Goal: Information Seeking & Learning: Learn about a topic

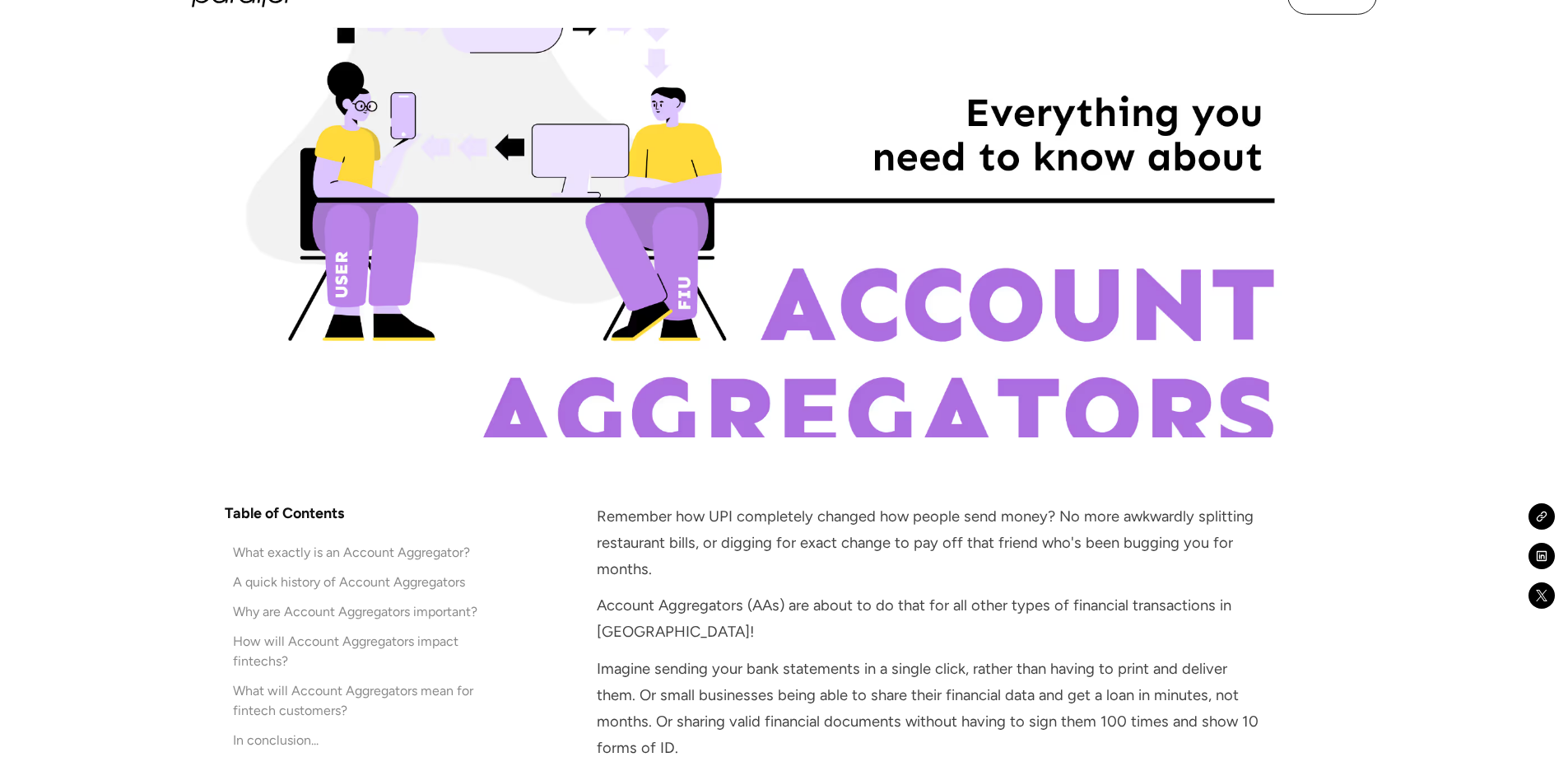
scroll to position [906, 0]
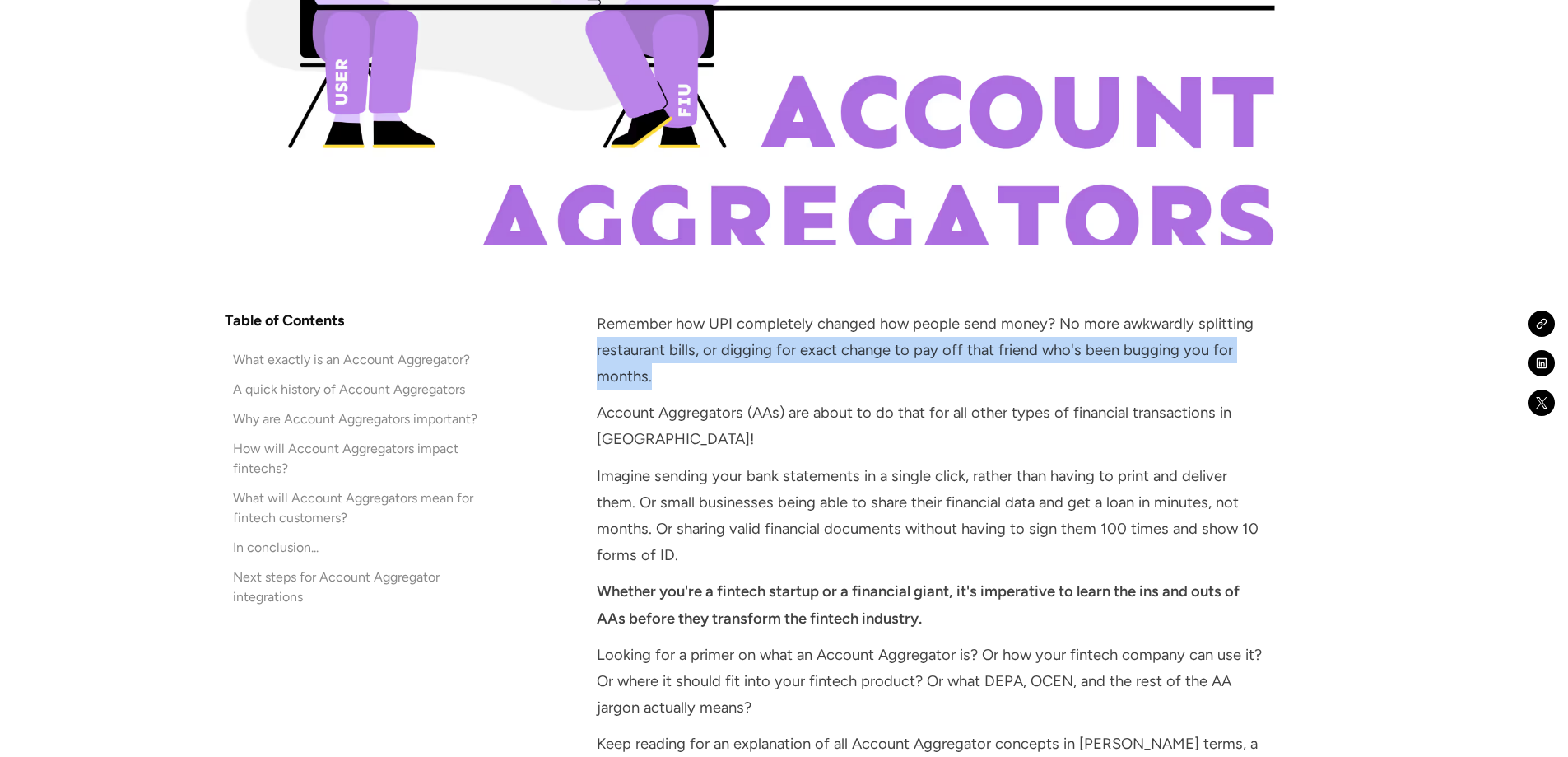
drag, startPoint x: 595, startPoint y: 350, endPoint x: 923, endPoint y: 371, distance: 328.7
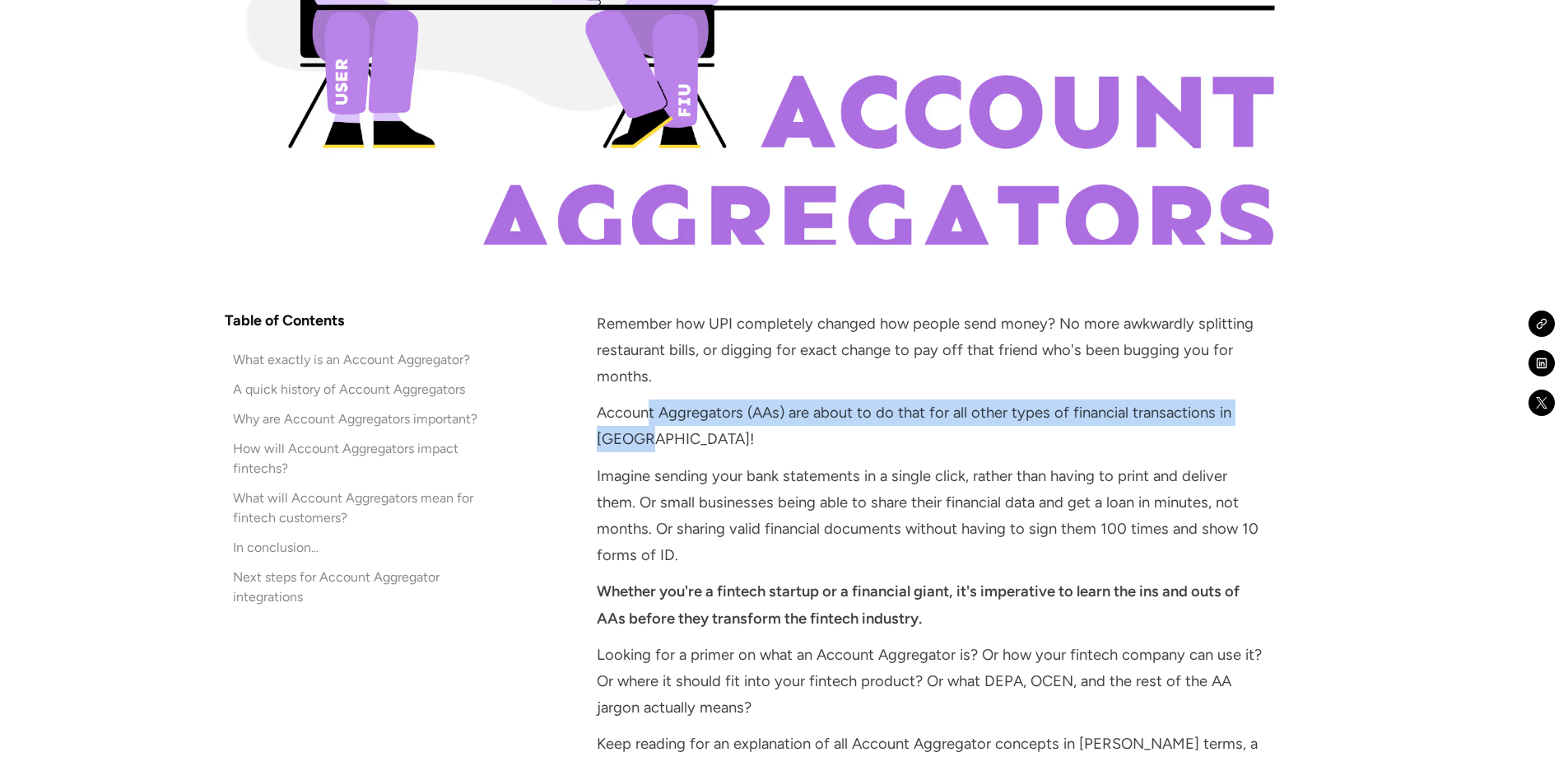
drag, startPoint x: 650, startPoint y: 412, endPoint x: 871, endPoint y: 433, distance: 222.0
click at [871, 433] on p "Account Aggregators (AAs) are about to do that for all other types of financial…" at bounding box center [931, 425] width 670 height 52
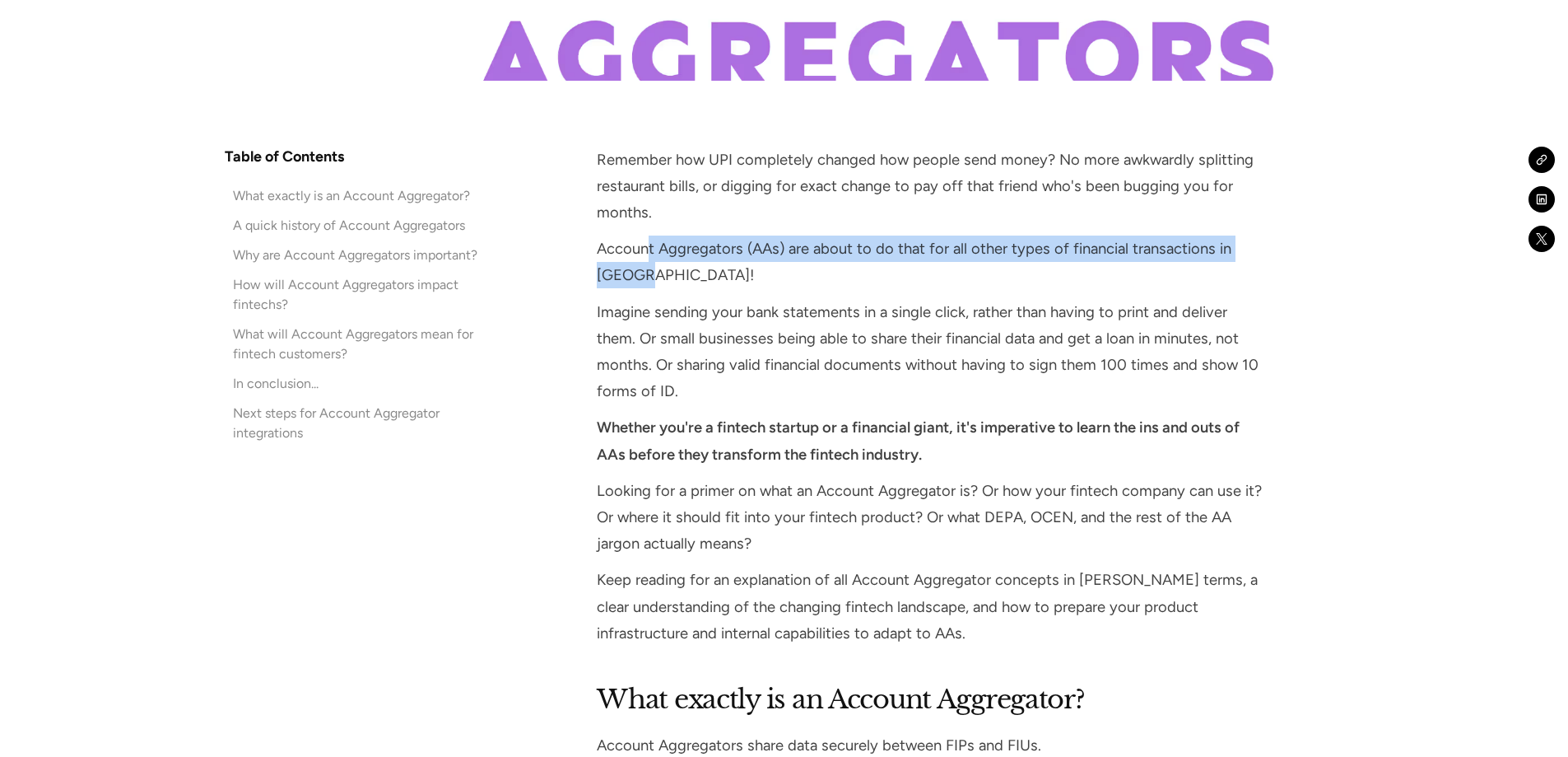
scroll to position [1071, 0]
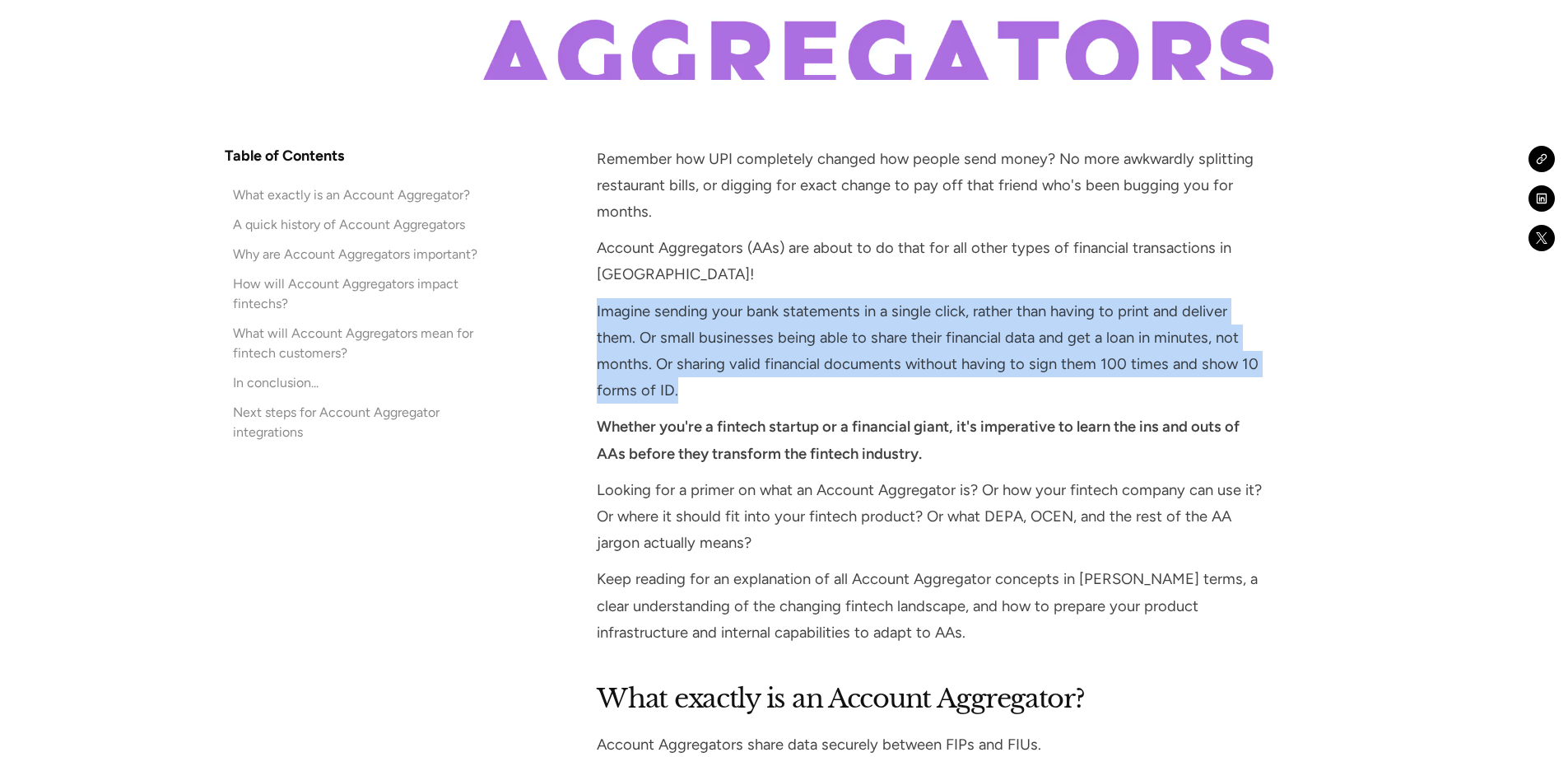
drag, startPoint x: 584, startPoint y: 309, endPoint x: 694, endPoint y: 396, distance: 140.2
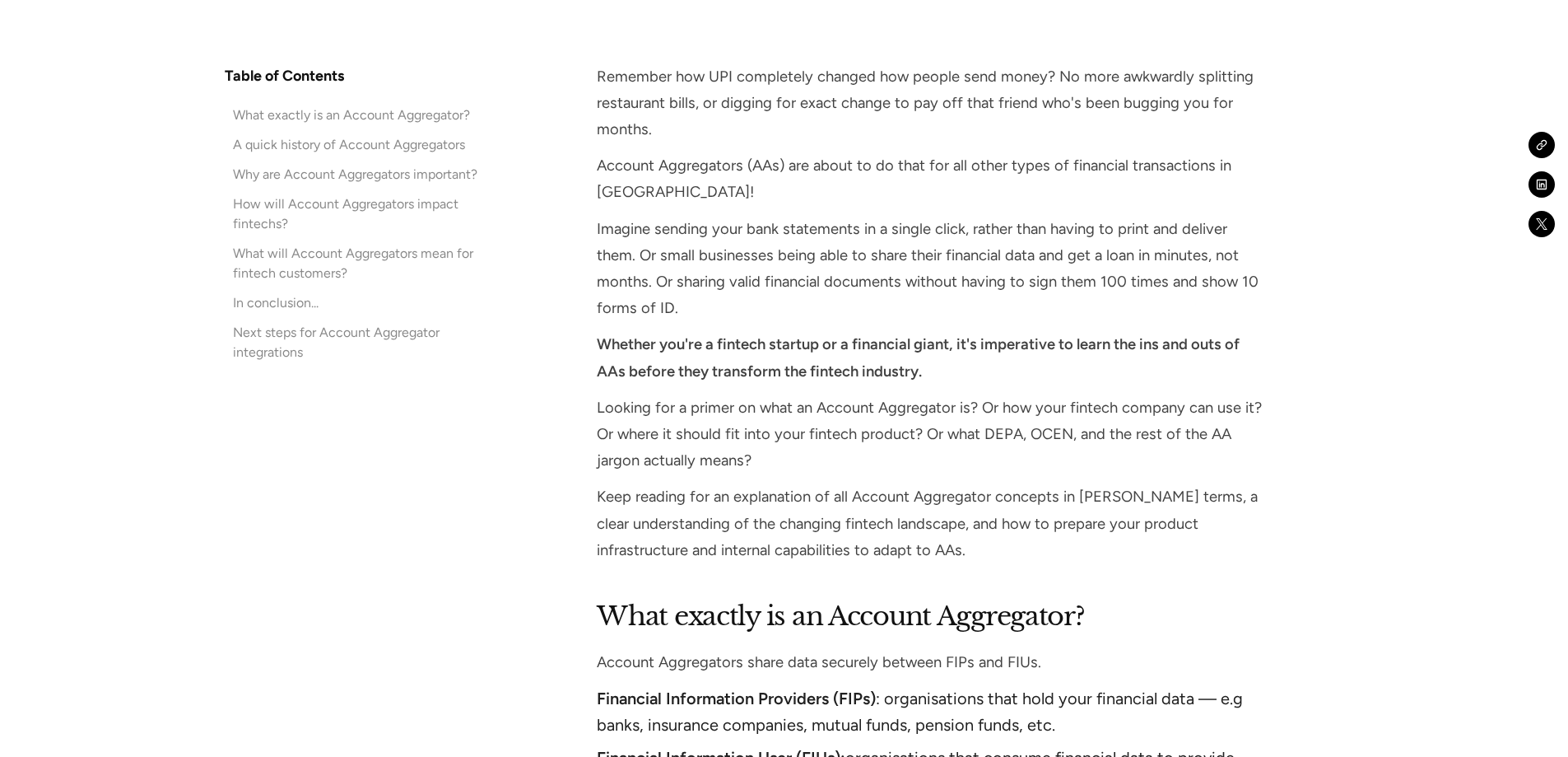
click at [684, 397] on p "Looking for a primer on what an Account Aggregator is? Or how your fintech comp…" at bounding box center [931, 434] width 670 height 80
click at [692, 370] on strong "Whether you're a fintech startup or a financial giant, it's imperative to learn…" at bounding box center [918, 357] width 643 height 45
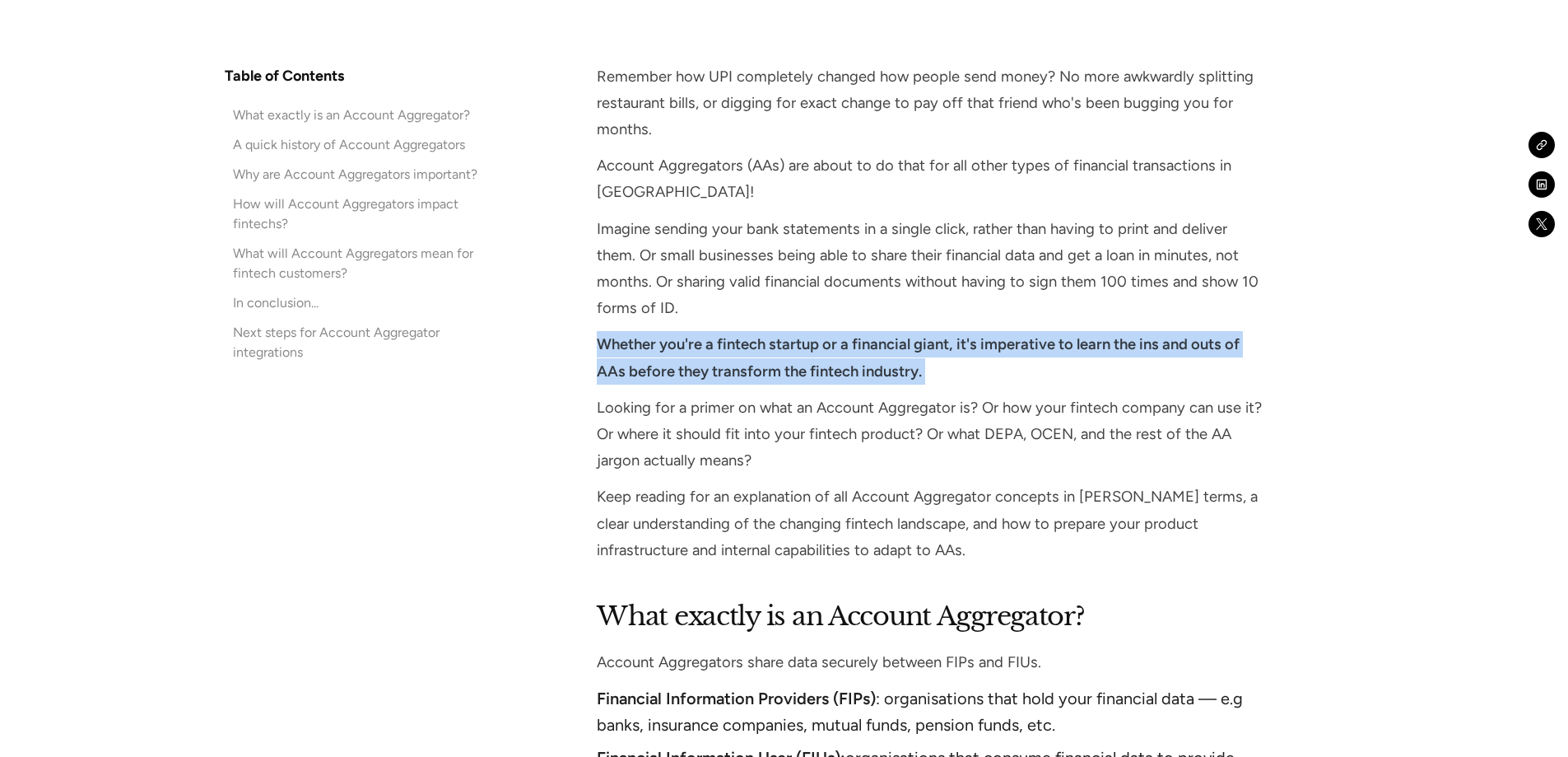
click at [692, 370] on strong "Whether you're a fintech startup or a financial giant, it's imperative to learn…" at bounding box center [918, 357] width 643 height 45
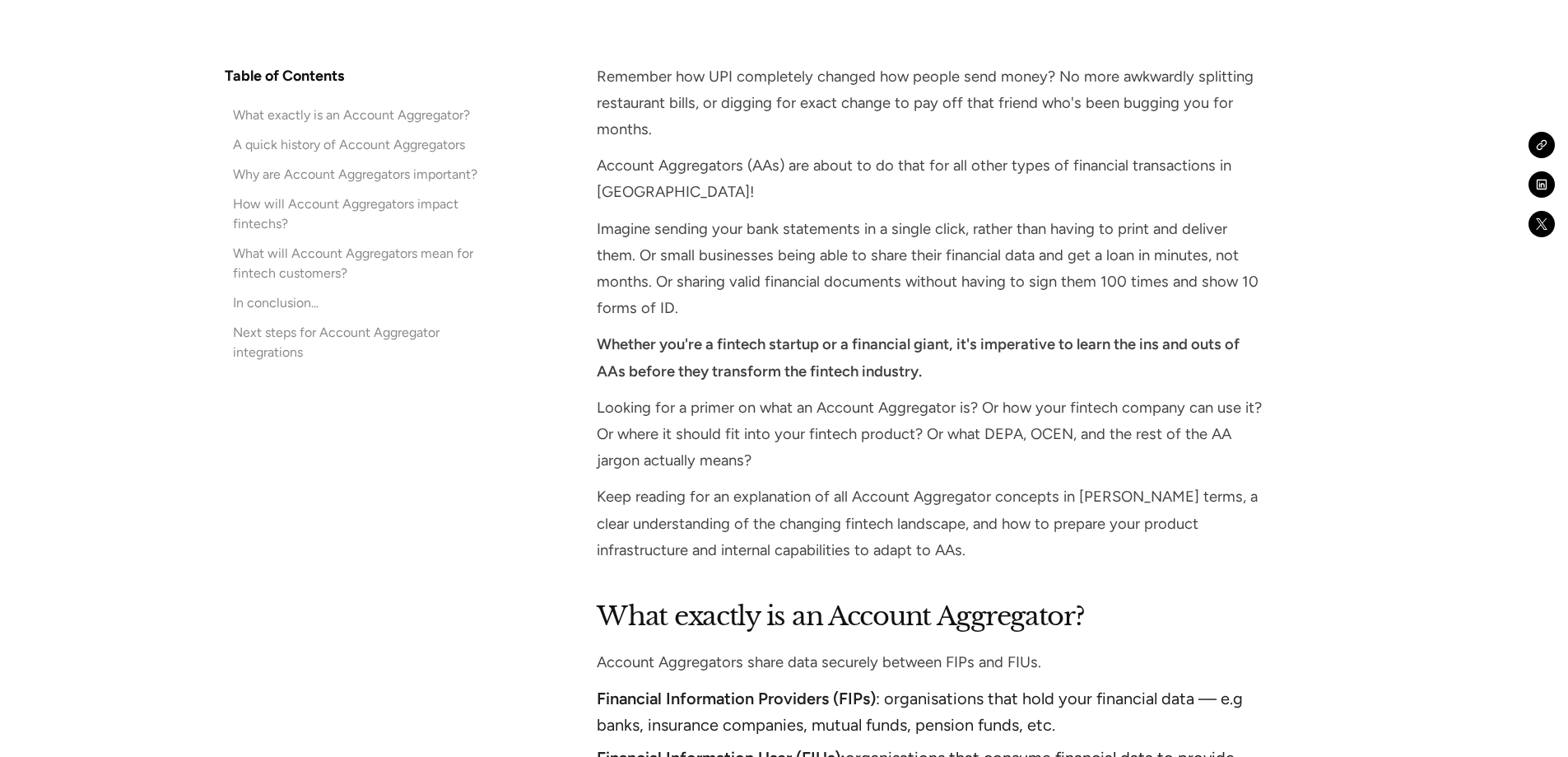
click at [682, 406] on p "Looking for a primer on what an Account Aggregator is? Or how your fintech comp…" at bounding box center [931, 434] width 670 height 80
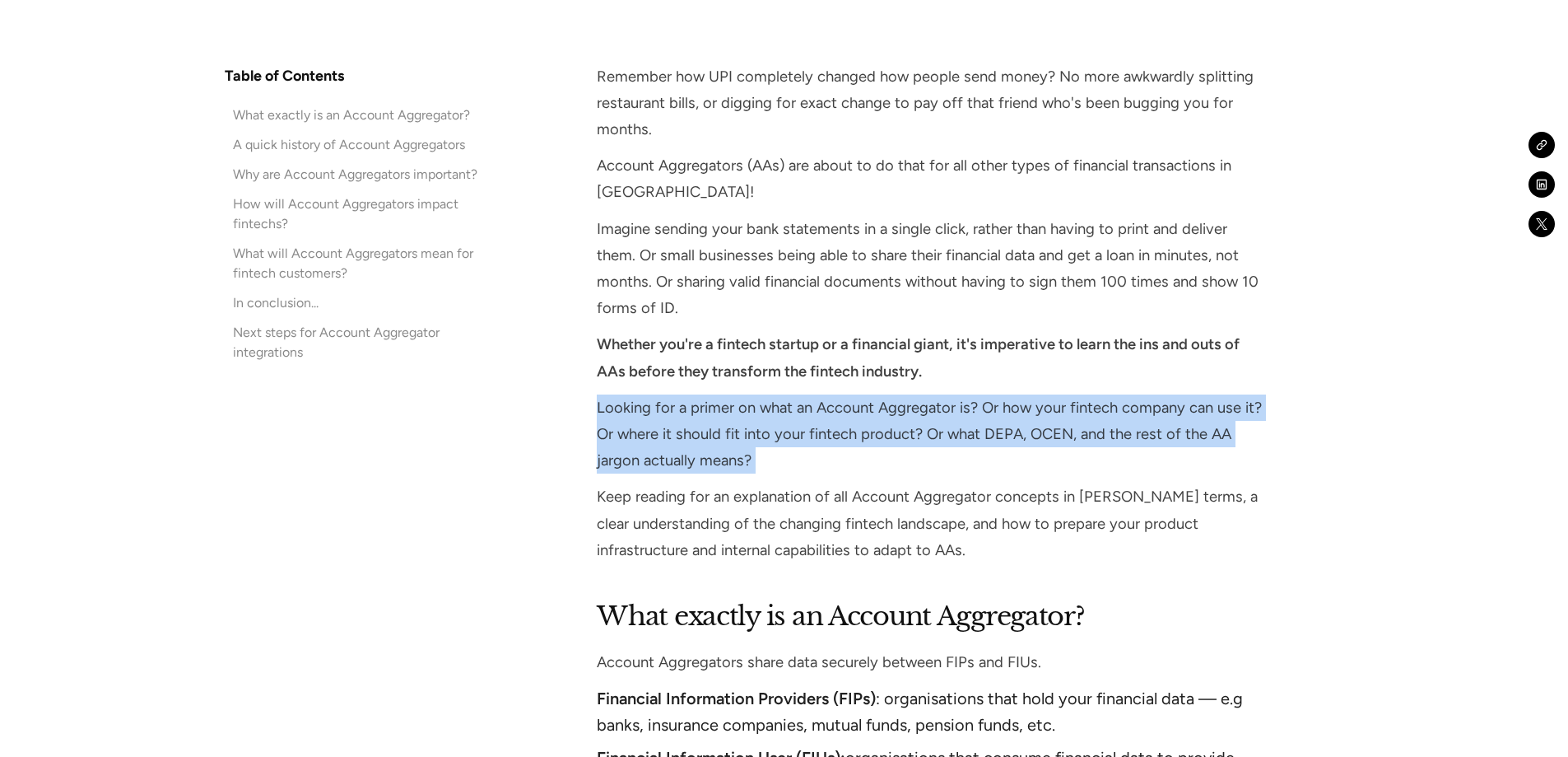
click at [682, 406] on p "Looking for a primer on what an Account Aggregator is? Or how your fintech comp…" at bounding box center [931, 434] width 670 height 80
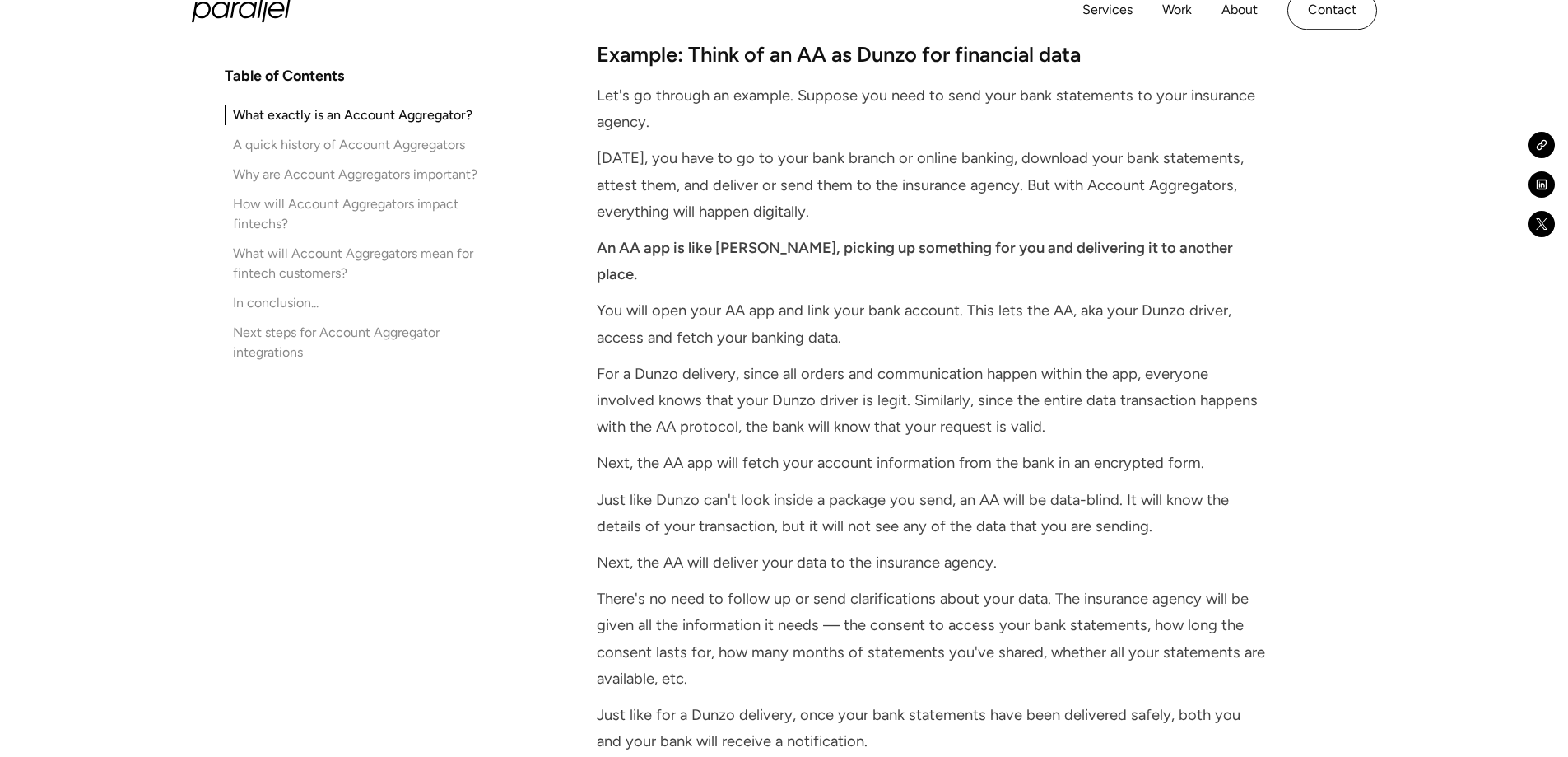
scroll to position [2718, 0]
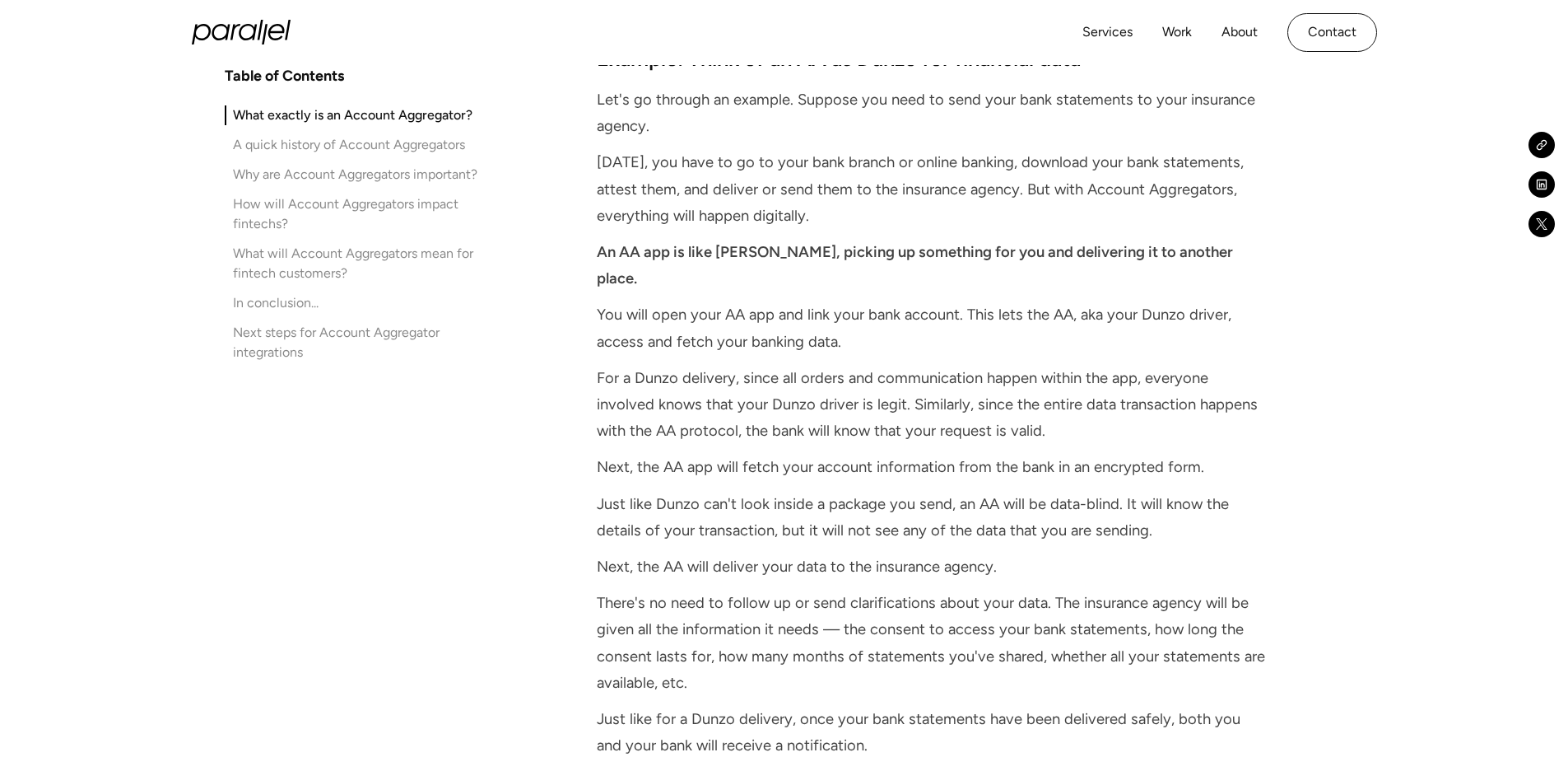
click at [689, 325] on p "You will open your AA app and link your bank account. This lets the AA, aka you…" at bounding box center [931, 327] width 670 height 52
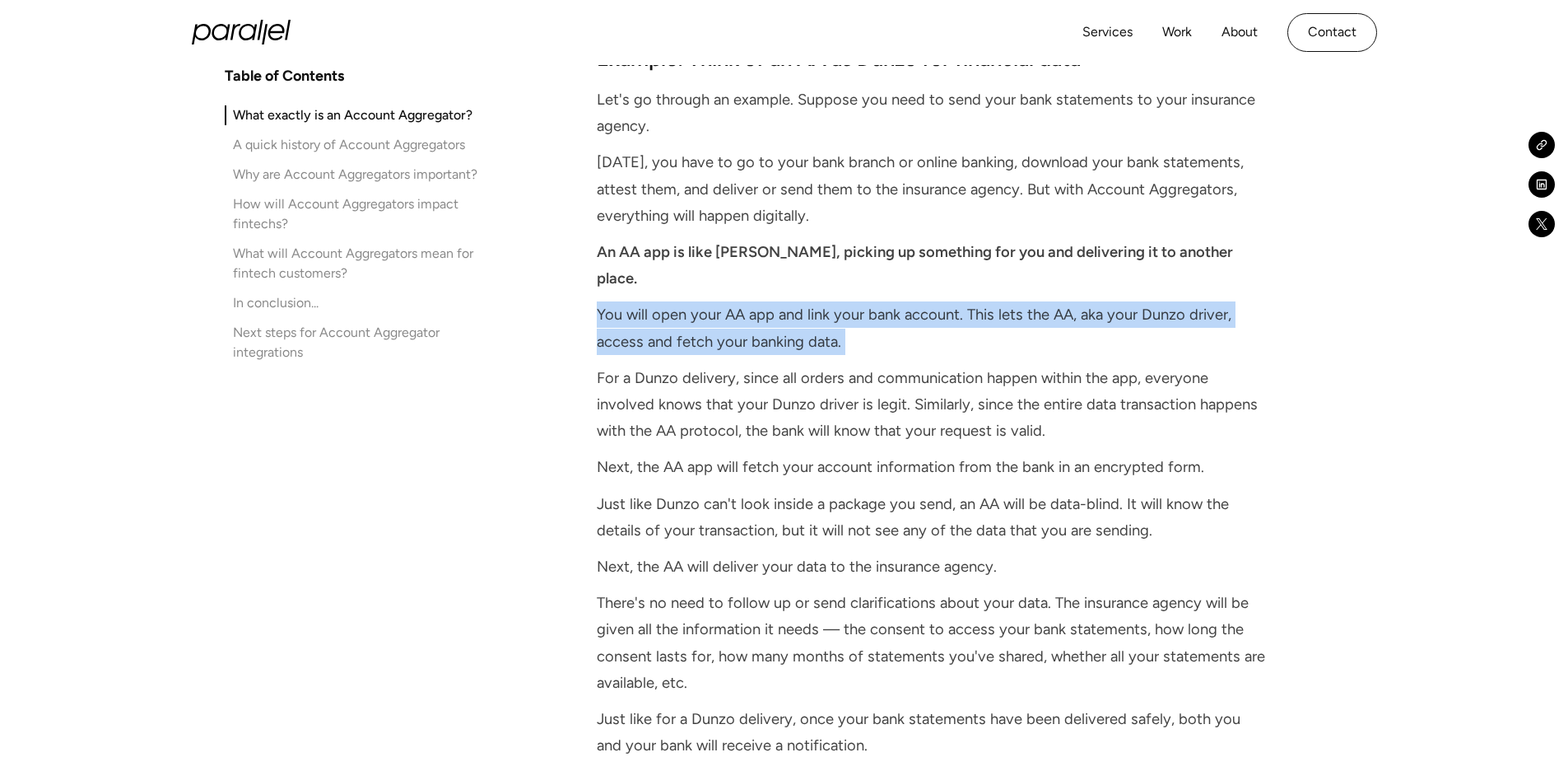
click at [689, 325] on p "You will open your AA app and link your bank account. This lets the AA, aka you…" at bounding box center [931, 327] width 670 height 52
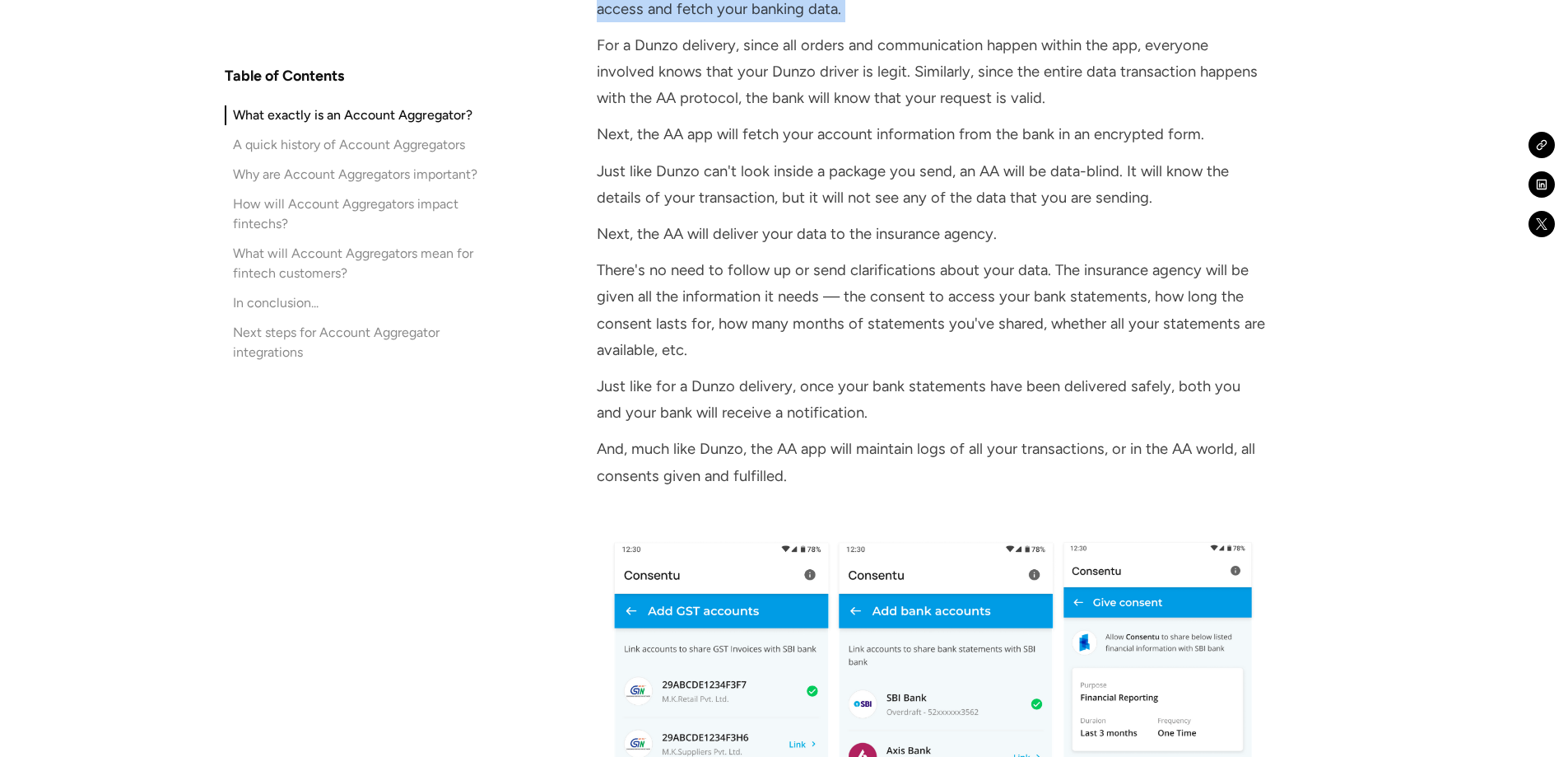
scroll to position [3054, 0]
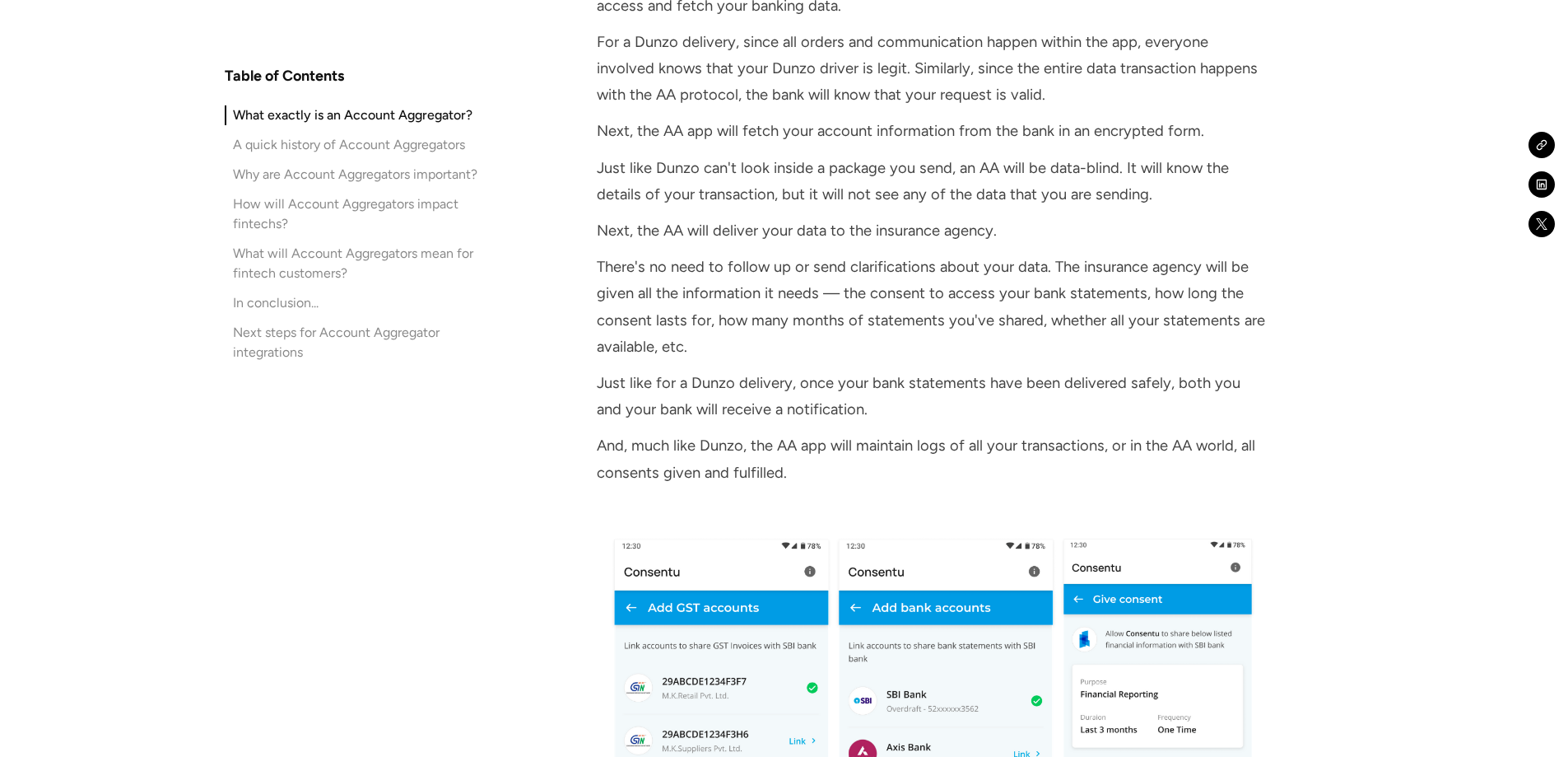
click at [740, 267] on p "There's no need to follow up or send clarifications about your data. The insura…" at bounding box center [931, 307] width 670 height 106
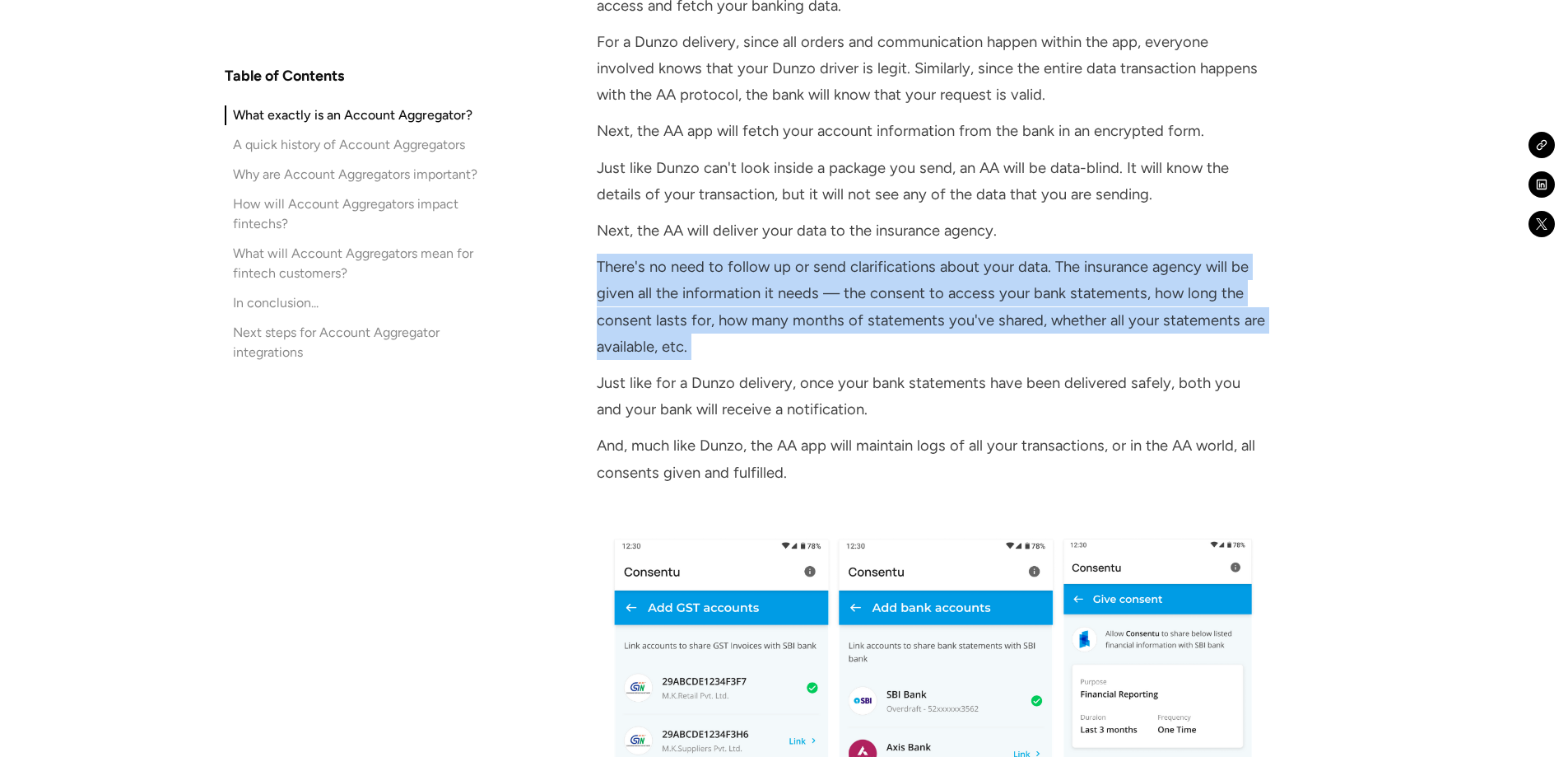
click at [740, 267] on p "There's no need to follow up or send clarifications about your data. The insura…" at bounding box center [931, 307] width 670 height 106
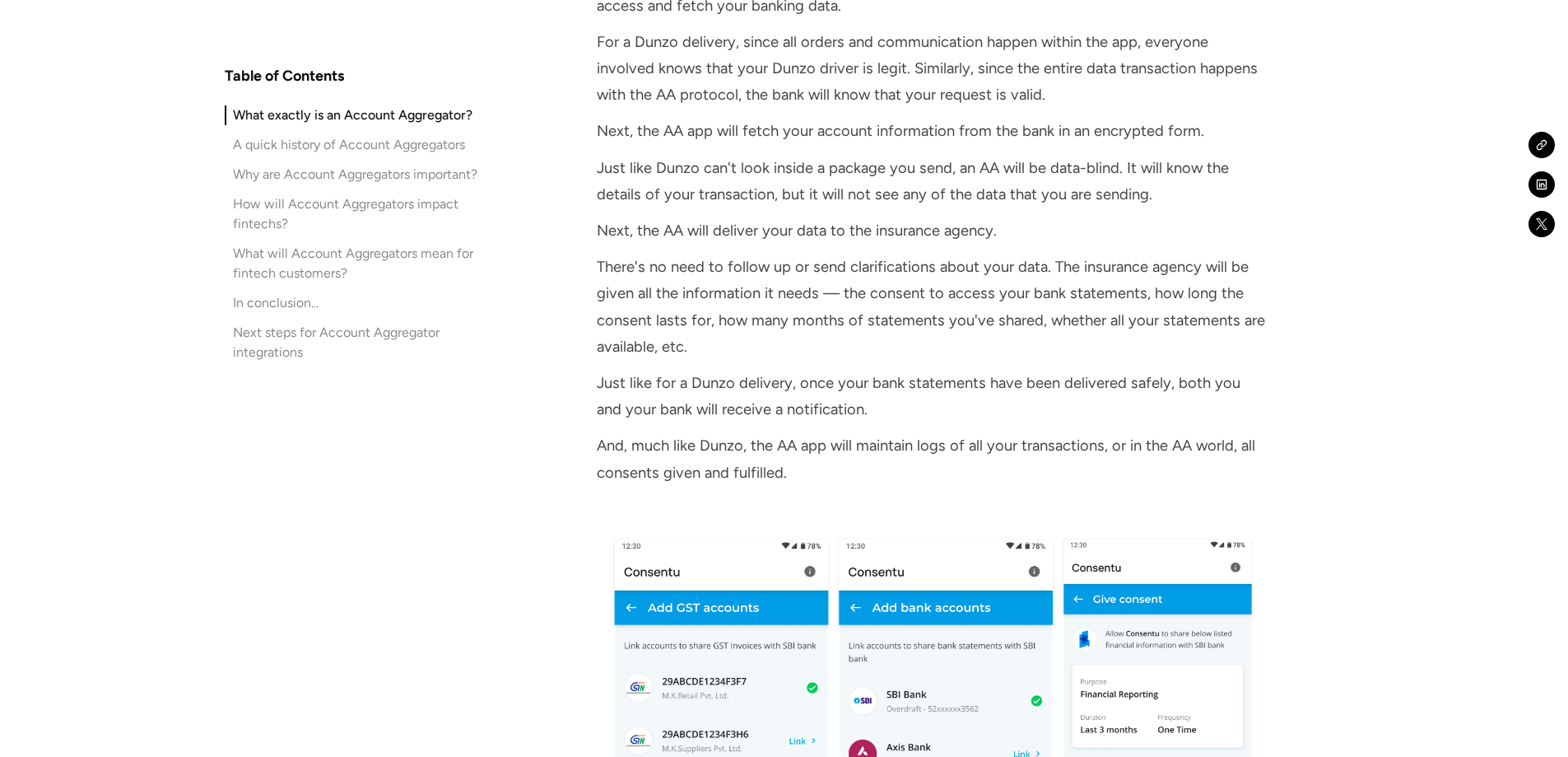
click at [800, 335] on div "Example: Think of an AA as Dunzo for financial data Let's go through an example…" at bounding box center [931, 357] width 670 height 1301
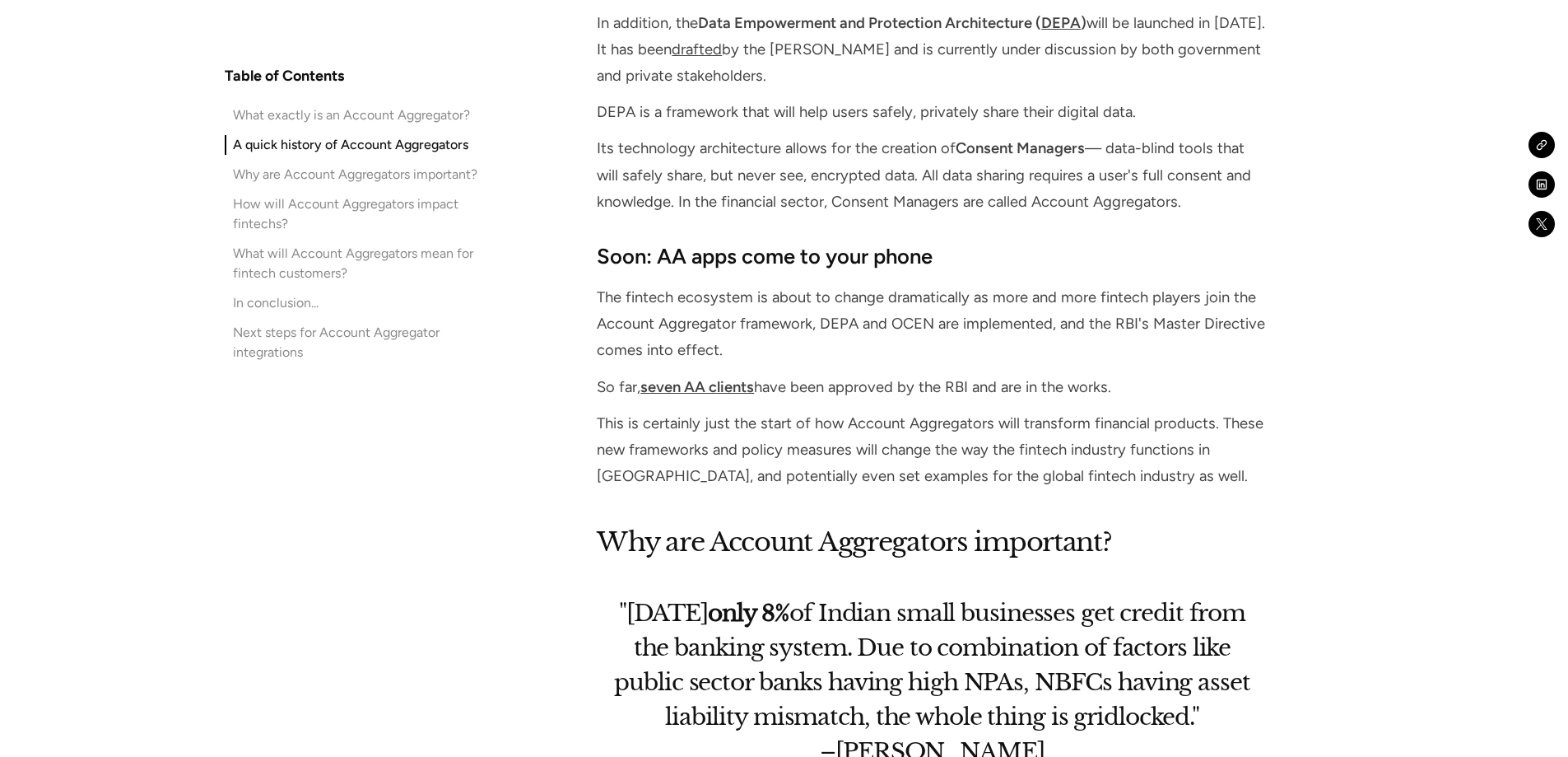
scroll to position [5112, 0]
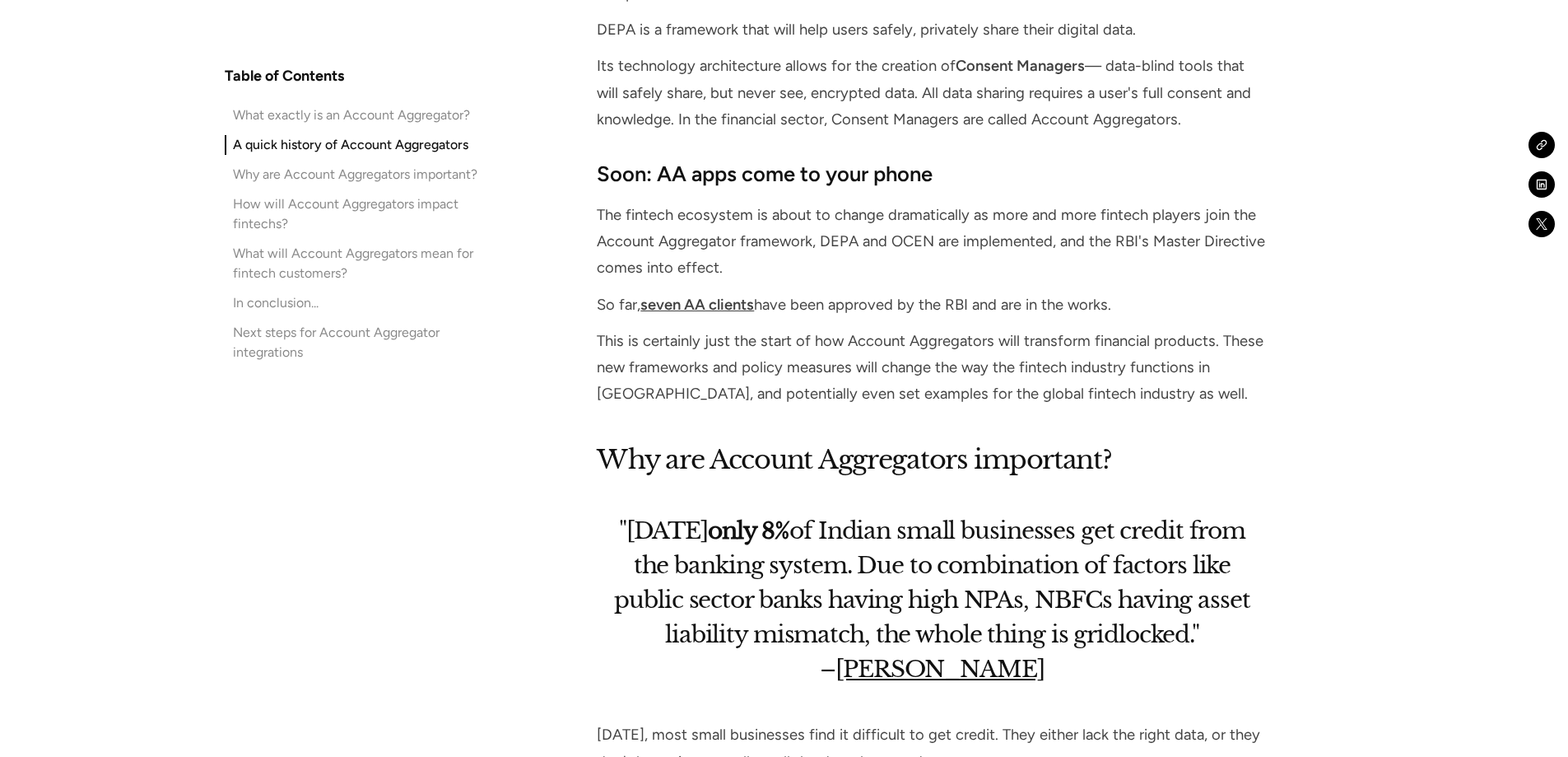
click at [801, 357] on p "This is certainly just the start of how Account Aggregators will transform fina…" at bounding box center [931, 367] width 670 height 80
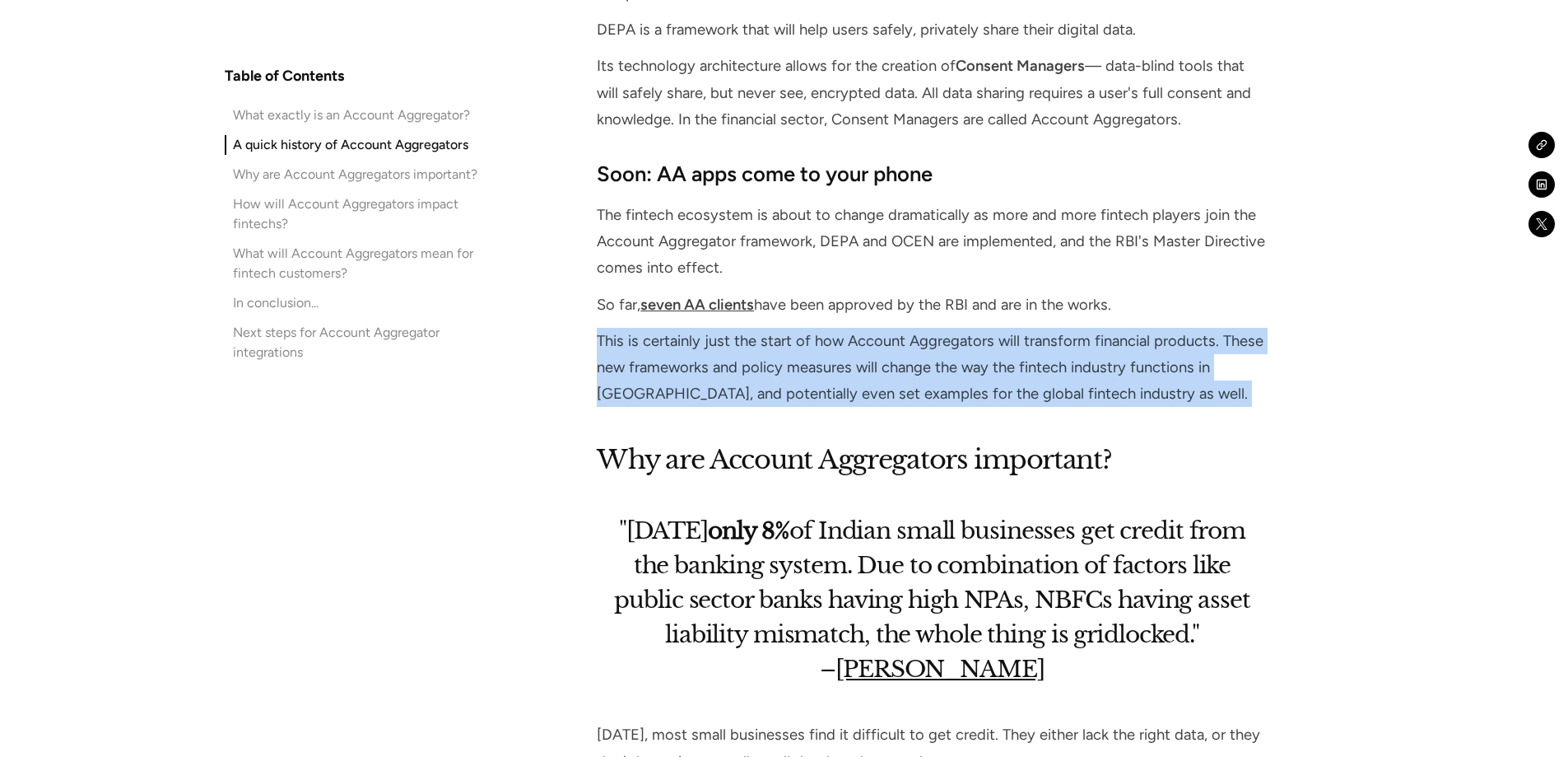
click at [801, 357] on p "This is certainly just the start of how Account Aggregators will transform fina…" at bounding box center [931, 367] width 670 height 80
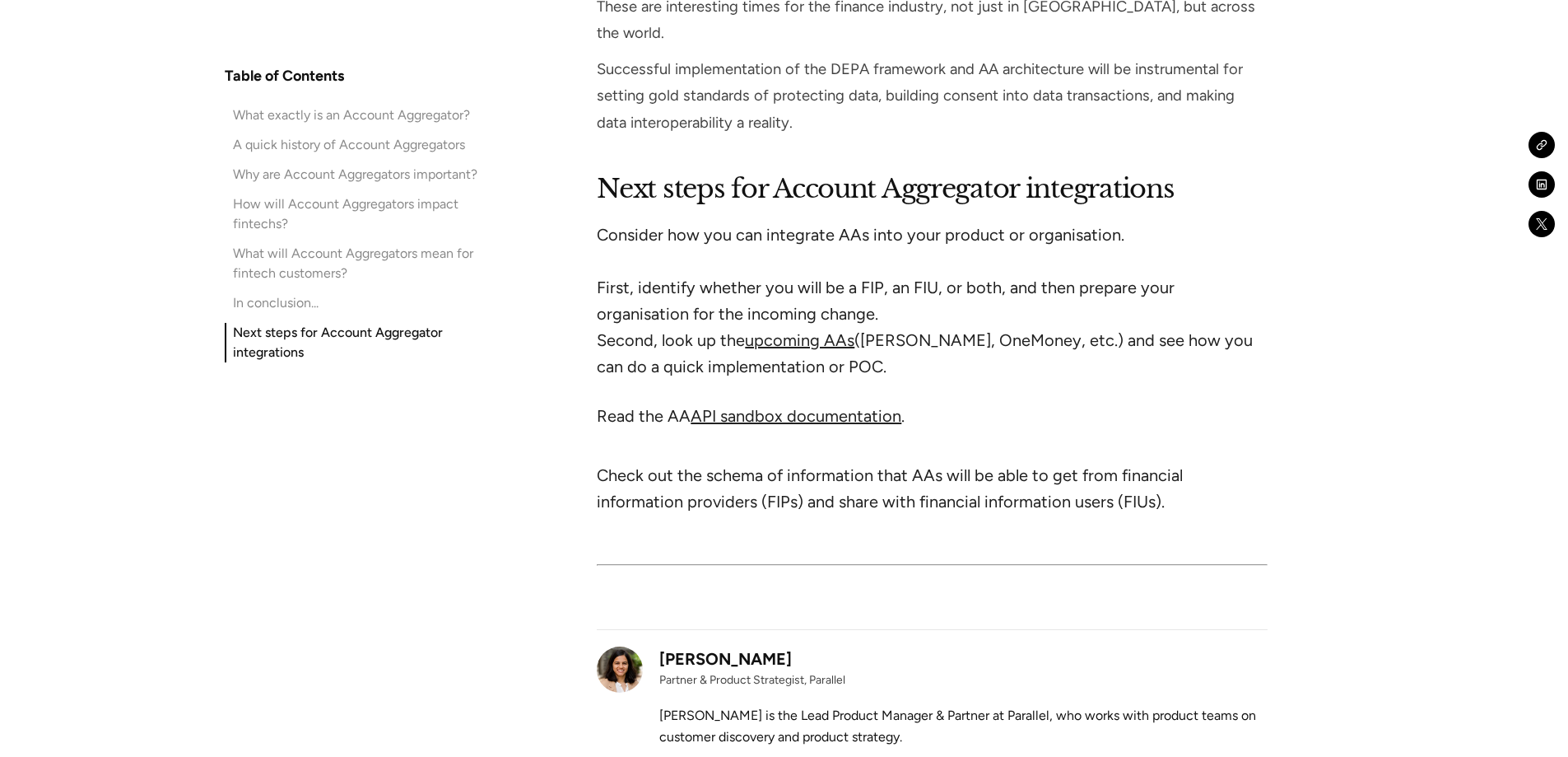
scroll to position [9484, 0]
click at [428, 113] on div "What exactly is an Account Aggregator?" at bounding box center [351, 115] width 237 height 20
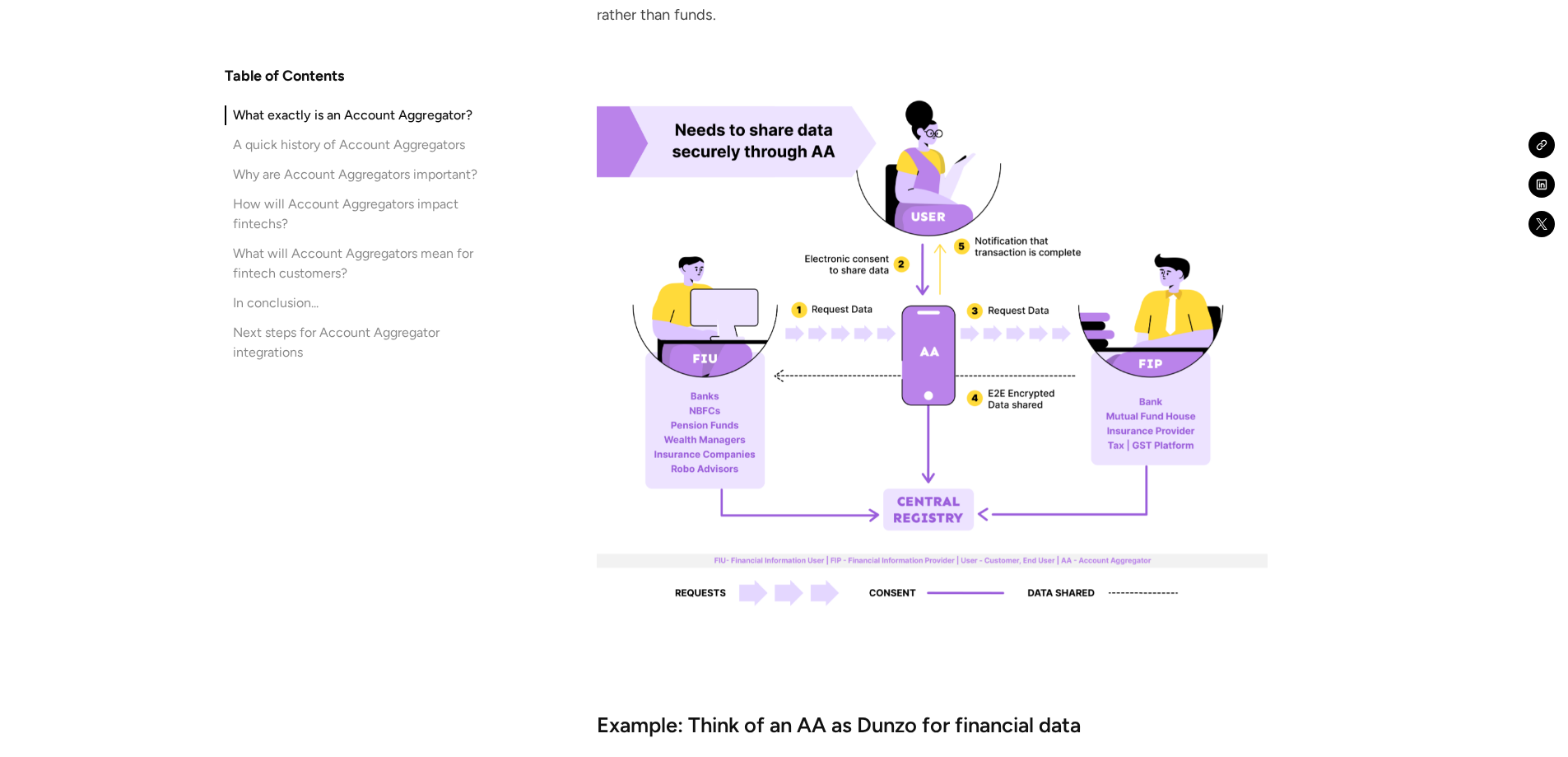
scroll to position [2052, 0]
